Goal: Task Accomplishment & Management: Use online tool/utility

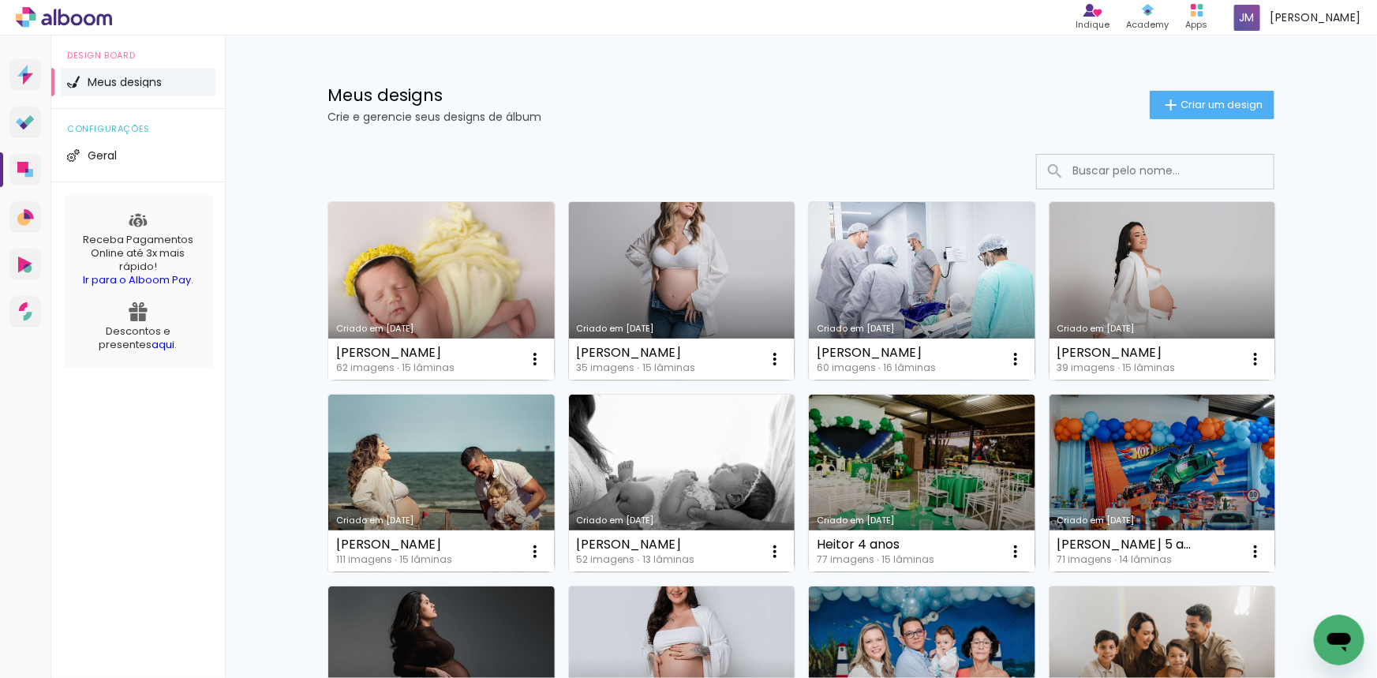
click at [706, 265] on link "Criado em [DATE]" at bounding box center [682, 291] width 227 height 178
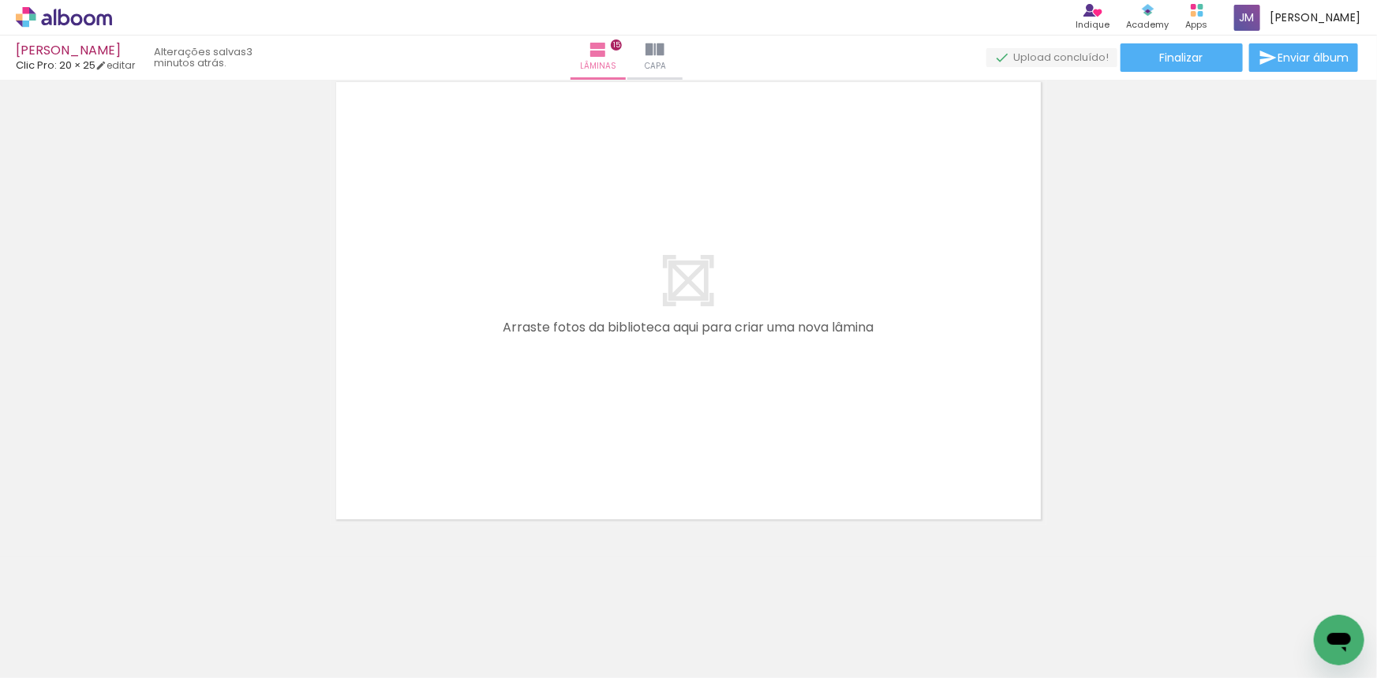
scroll to position [560, 0]
